Goal: Transaction & Acquisition: Purchase product/service

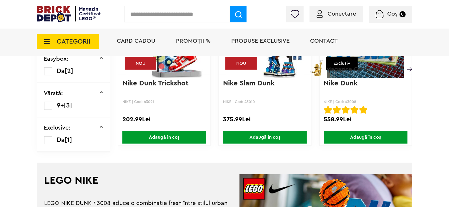
scroll to position [215, 0]
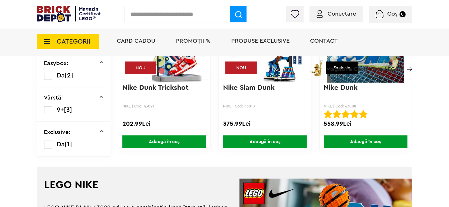
click at [55, 37] on span "CATEGORII" at bounding box center [68, 41] width 62 height 15
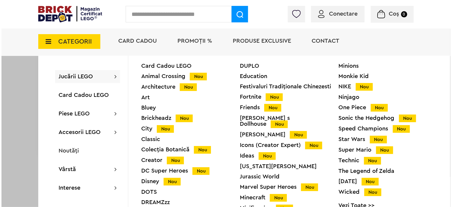
scroll to position [216, 0]
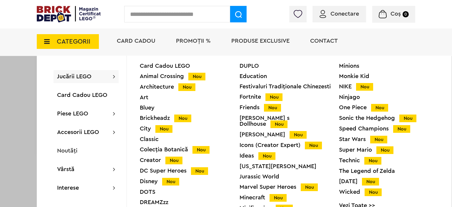
drag, startPoint x: 452, startPoint y: 129, endPoint x: 452, endPoint y: 144, distance: 15.0
click at [449, 143] on div at bounding box center [226, 103] width 452 height 207
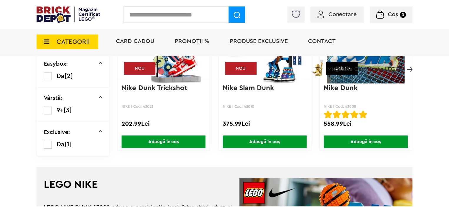
scroll to position [215, 0]
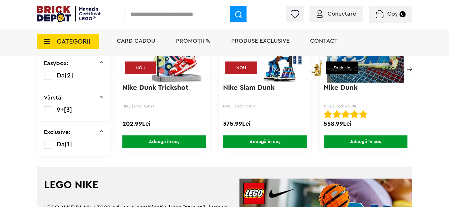
click at [79, 46] on span "CATEGORII" at bounding box center [68, 41] width 62 height 15
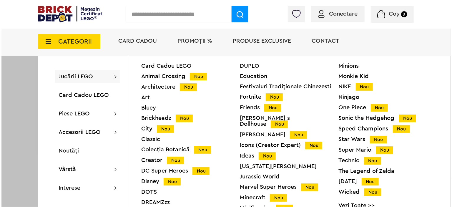
scroll to position [216, 0]
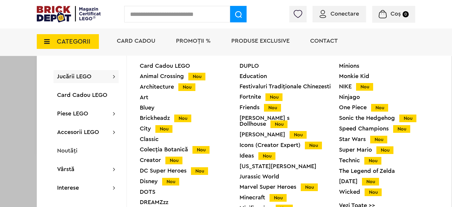
drag, startPoint x: 228, startPoint y: 156, endPoint x: 228, endPoint y: 161, distance: 5.6
drag, startPoint x: 228, startPoint y: 161, endPoint x: 223, endPoint y: 153, distance: 9.8
click at [223, 153] on div "Colecția Botanică Nou" at bounding box center [190, 150] width 100 height 6
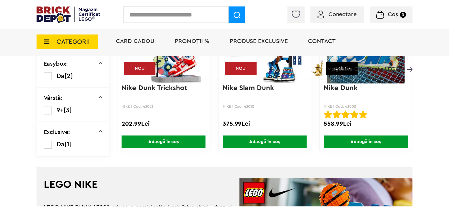
scroll to position [215, 0]
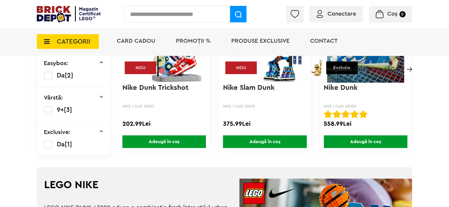
click at [165, 11] on input "text" at bounding box center [177, 14] width 106 height 16
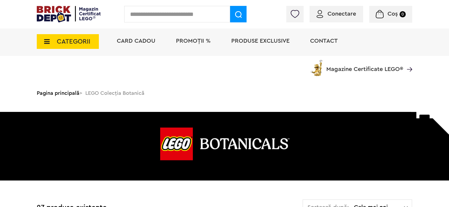
scroll to position [181, 0]
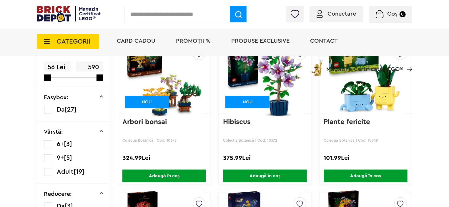
click at [165, 13] on input "text" at bounding box center [177, 14] width 106 height 16
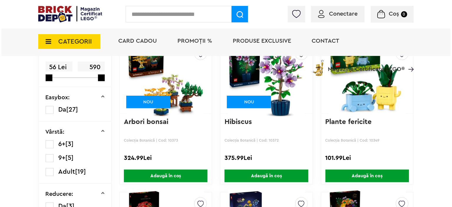
scroll to position [0, 0]
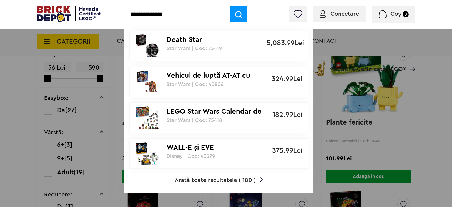
type input "**********"
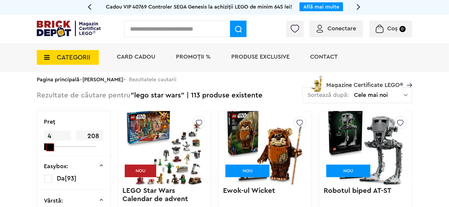
drag, startPoint x: 100, startPoint y: 145, endPoint x: 46, endPoint y: 153, distance: 54.6
click at [46, 153] on div "Preţ 4 208" at bounding box center [73, 134] width 72 height 44
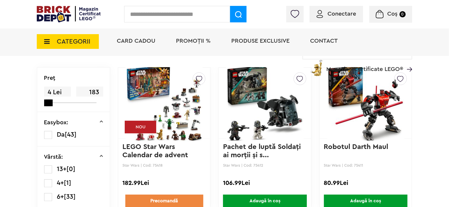
scroll to position [62, 0]
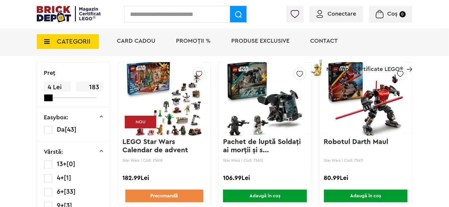
click at [148, 106] on img at bounding box center [164, 98] width 77 height 82
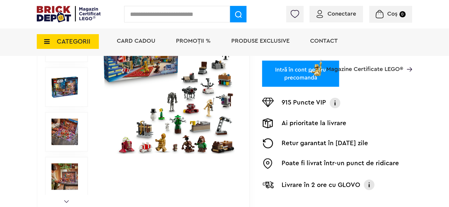
scroll to position [143, 0]
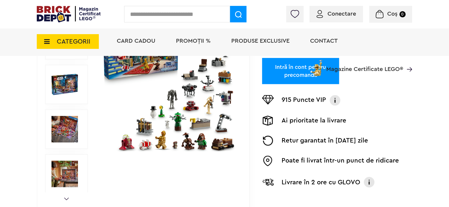
click at [168, 124] on img at bounding box center [169, 85] width 136 height 136
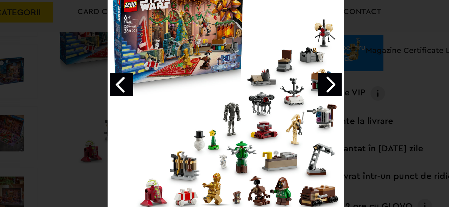
click at [296, 93] on link "Next image" at bounding box center [300, 93] width 17 height 17
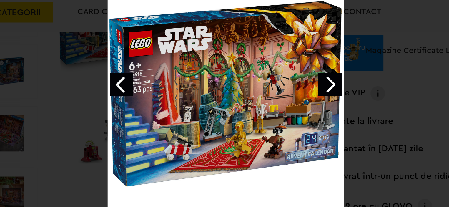
click at [296, 93] on link "Next image" at bounding box center [300, 93] width 17 height 17
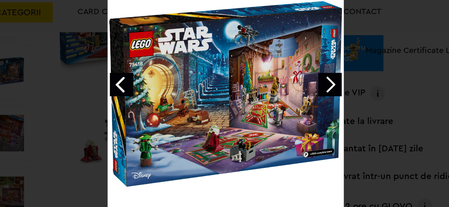
click at [331, 104] on div "LEGO Star Wars Calendar de advent 2025 3 / 9" at bounding box center [224, 108] width 449 height 187
